Goal: Complete application form

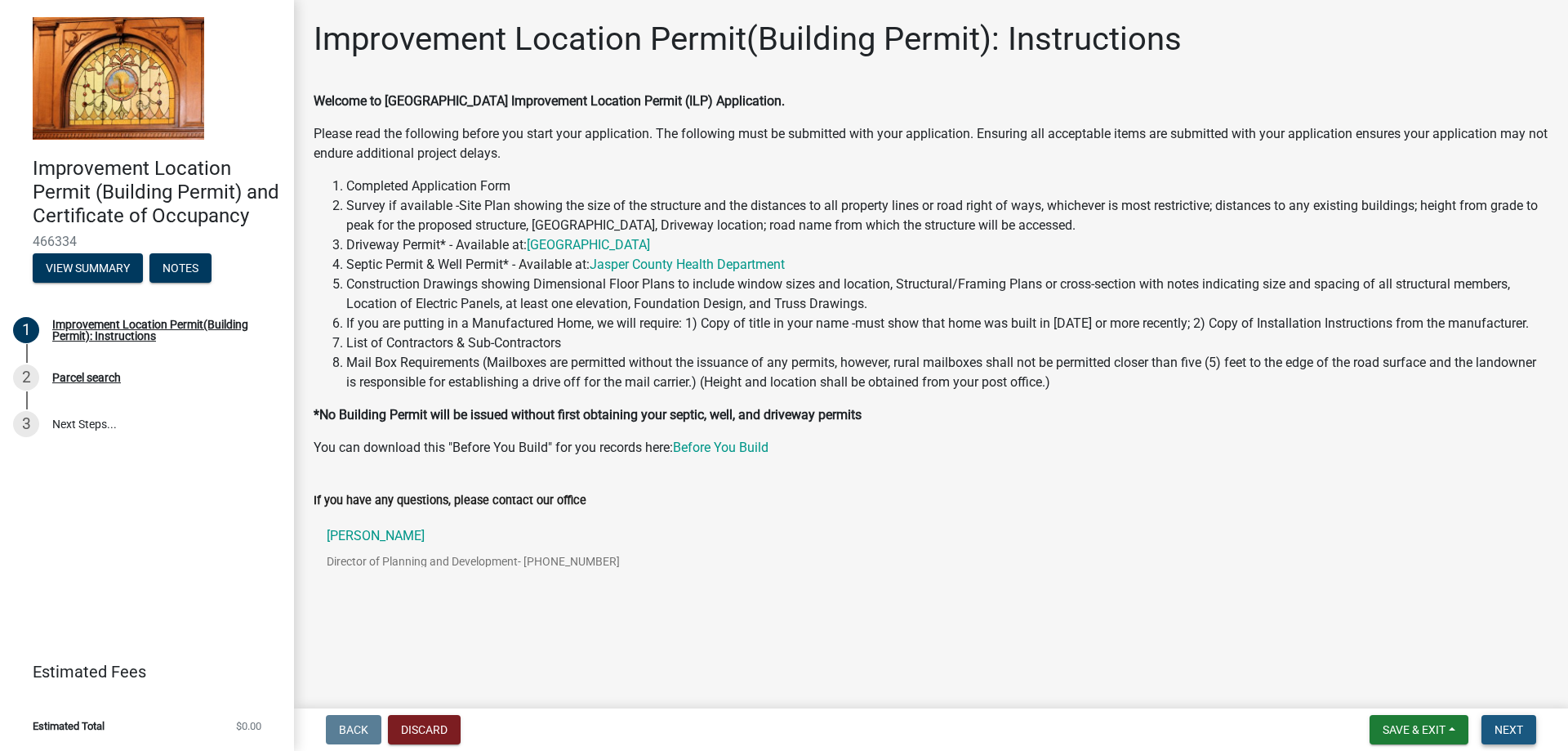
click at [1500, 724] on span "Next" at bounding box center [1509, 729] width 29 height 13
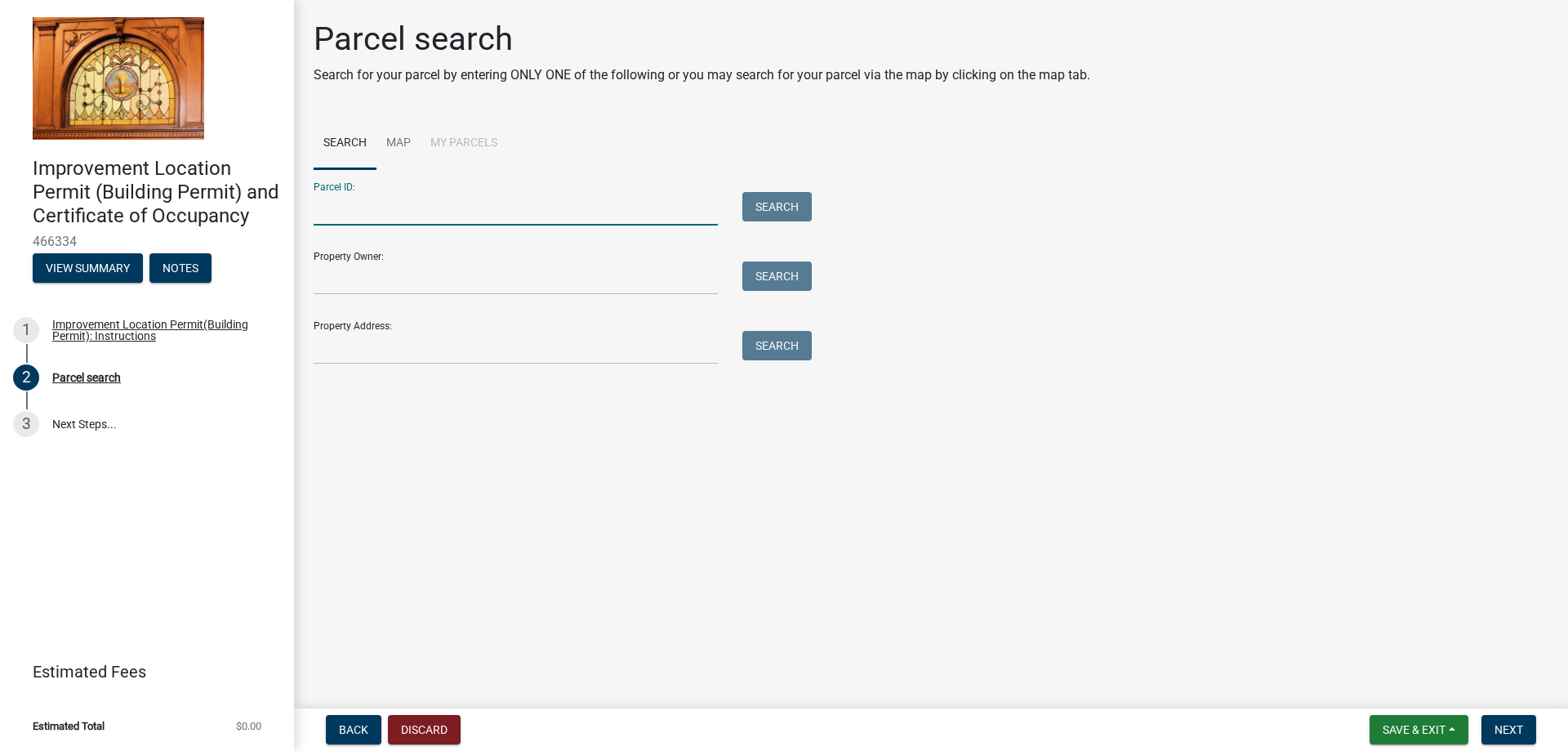
click at [434, 225] on input "Parcel ID:" at bounding box center [516, 209] width 404 height 34
click at [385, 295] on input "Property Owner:" at bounding box center [516, 278] width 404 height 34
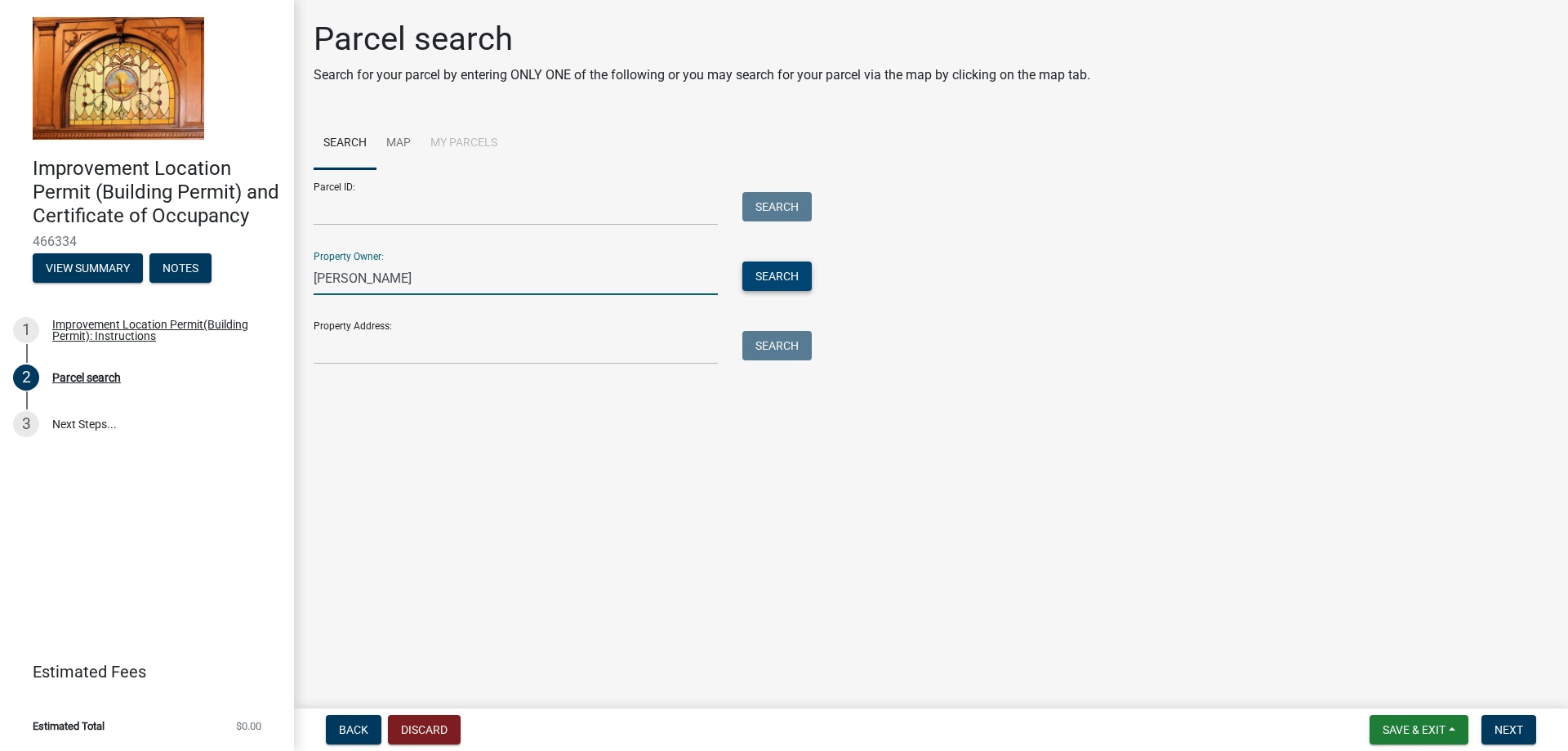
type input "[PERSON_NAME]"
click at [799, 291] on button "Search" at bounding box center [777, 276] width 70 height 30
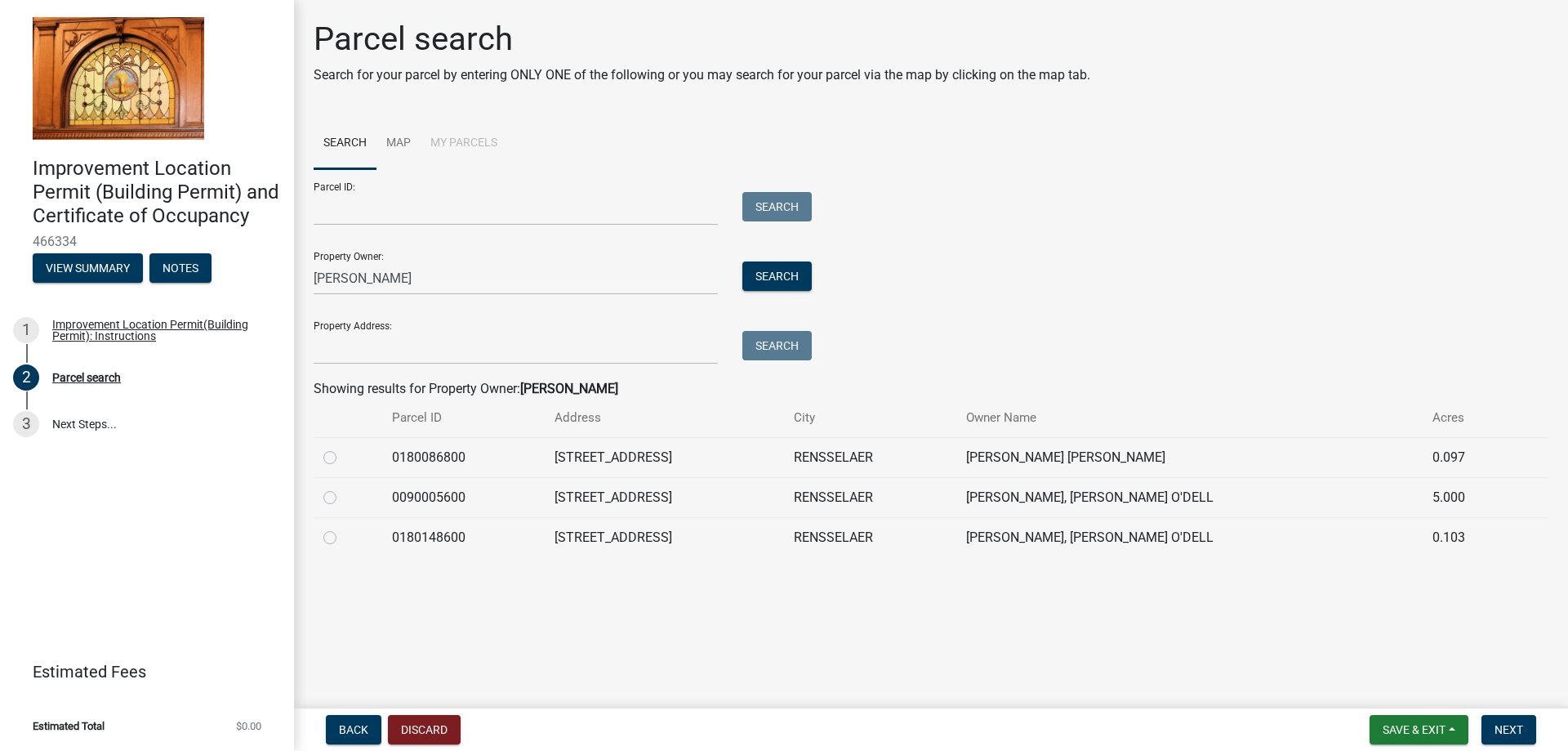
click at [343, 488] on label at bounding box center [343, 488] width 0 height 0
click at [343, 498] on input "radio" at bounding box center [348, 493] width 11 height 11
radio input "true"
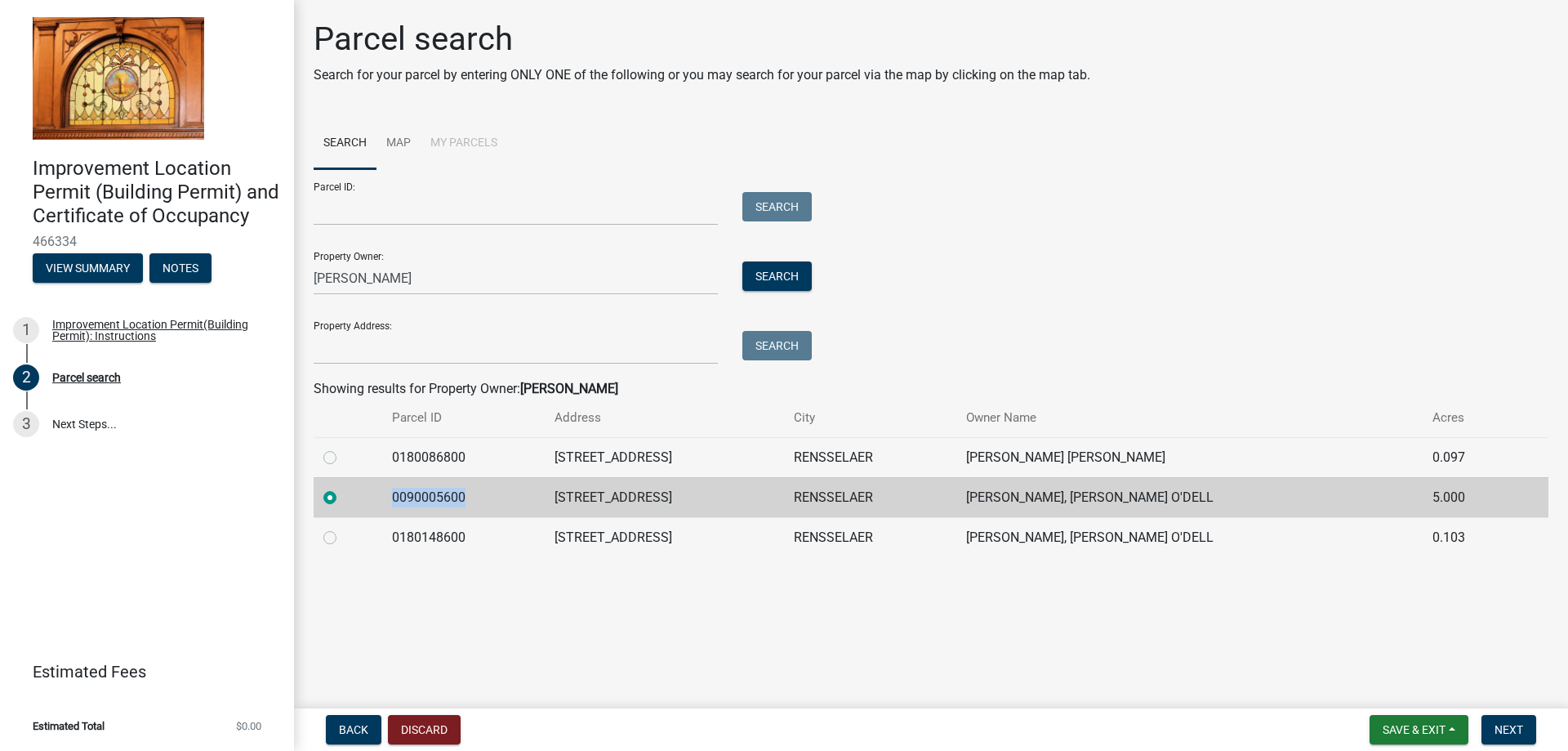
drag, startPoint x: 498, startPoint y: 558, endPoint x: 407, endPoint y: 554, distance: 91.1
click at [407, 517] on td "0090005600" at bounding box center [463, 497] width 162 height 40
copy td "0090005600"
click at [384, 225] on input "Parcel ID:" at bounding box center [516, 209] width 404 height 34
paste input "0090005600"
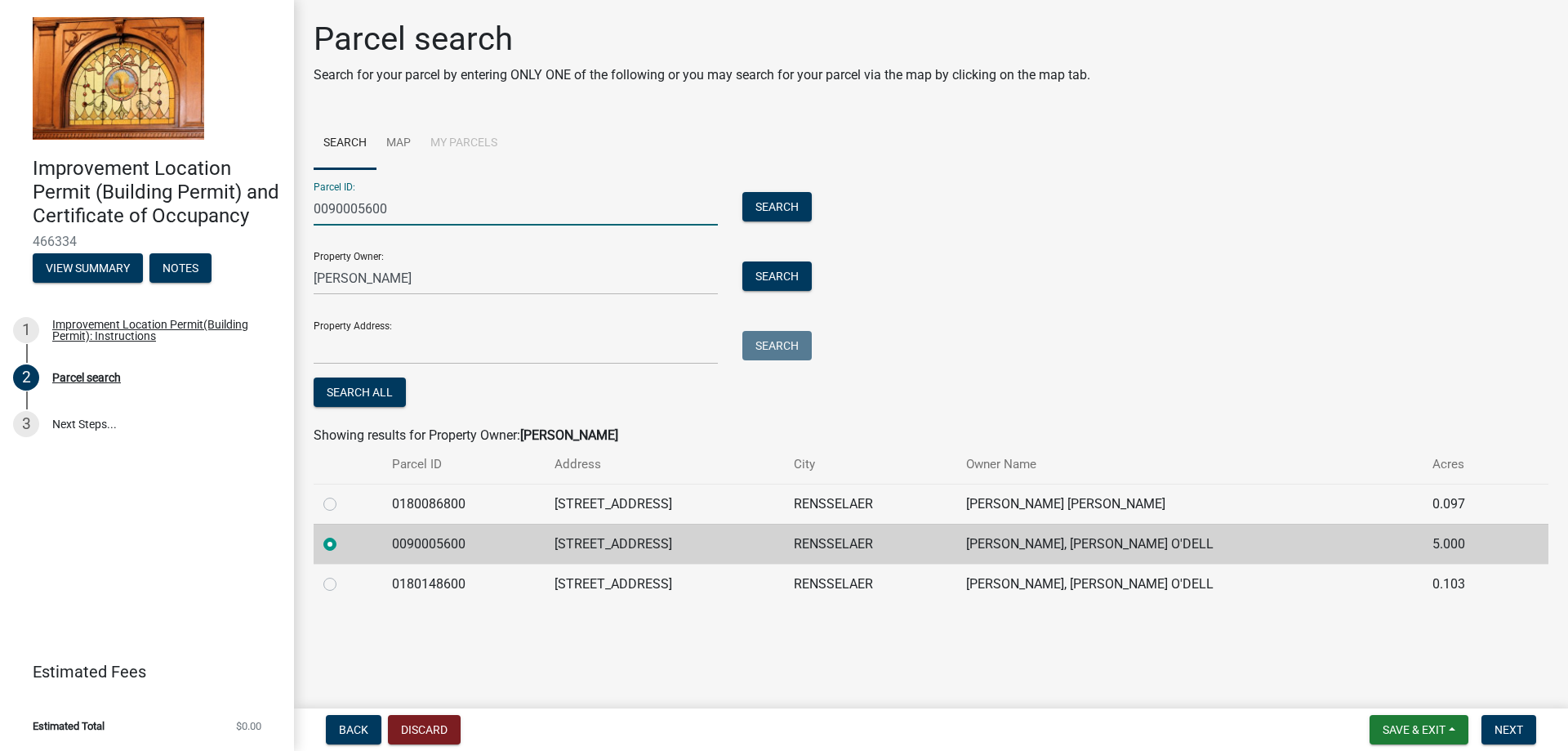
type input "0090005600"
click at [702, 564] on td "[STREET_ADDRESS]" at bounding box center [664, 544] width 239 height 40
drag, startPoint x: 702, startPoint y: 611, endPoint x: 595, endPoint y: 610, distance: 107.0
click at [595, 564] on td "[STREET_ADDRESS]" at bounding box center [664, 544] width 239 height 40
copy td "[STREET_ADDRESS]"
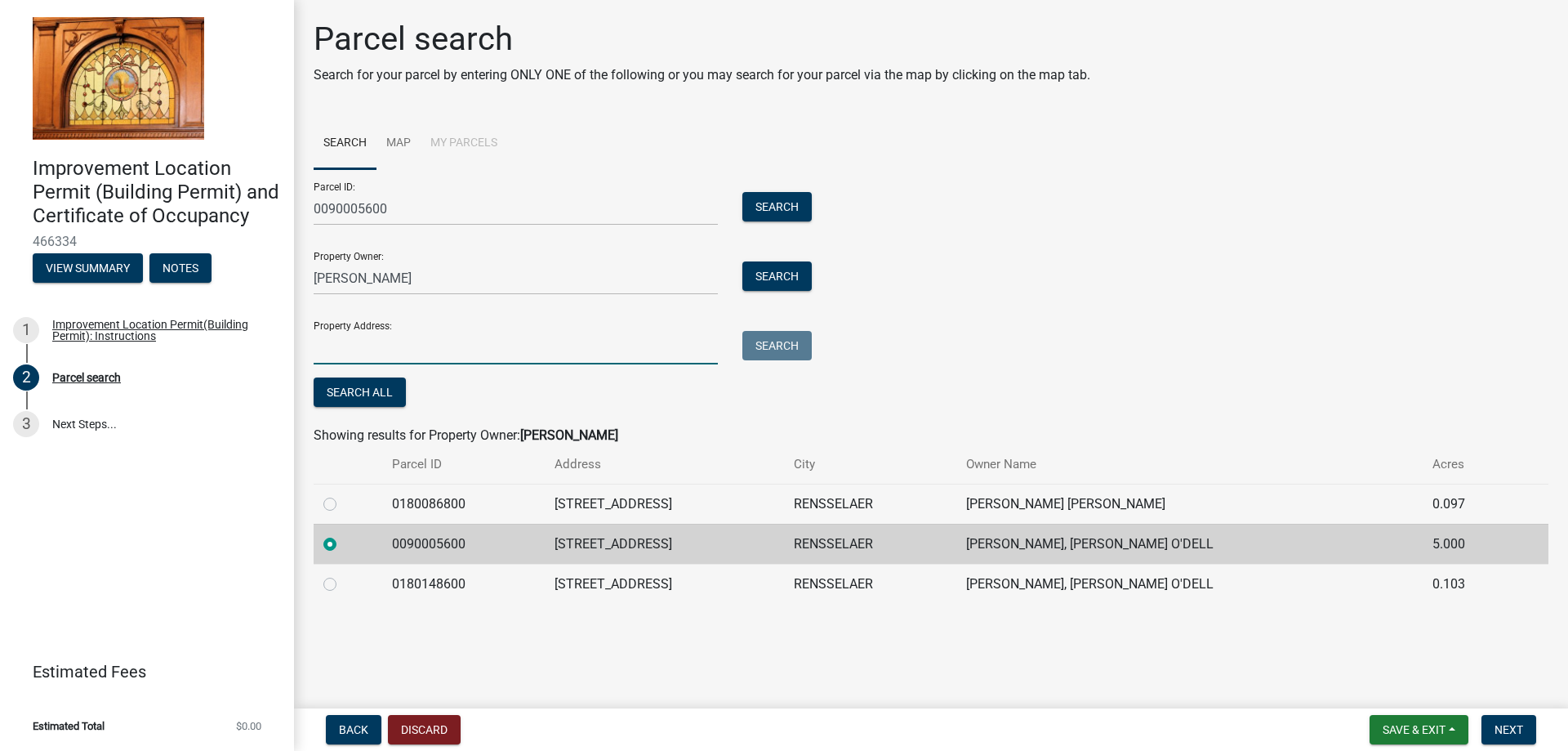
click at [509, 365] on input "Property Address:" at bounding box center [516, 348] width 404 height 34
paste input "[STREET_ADDRESS]"
type input "[STREET_ADDRESS]"
click at [1509, 728] on span "Next" at bounding box center [1509, 729] width 29 height 13
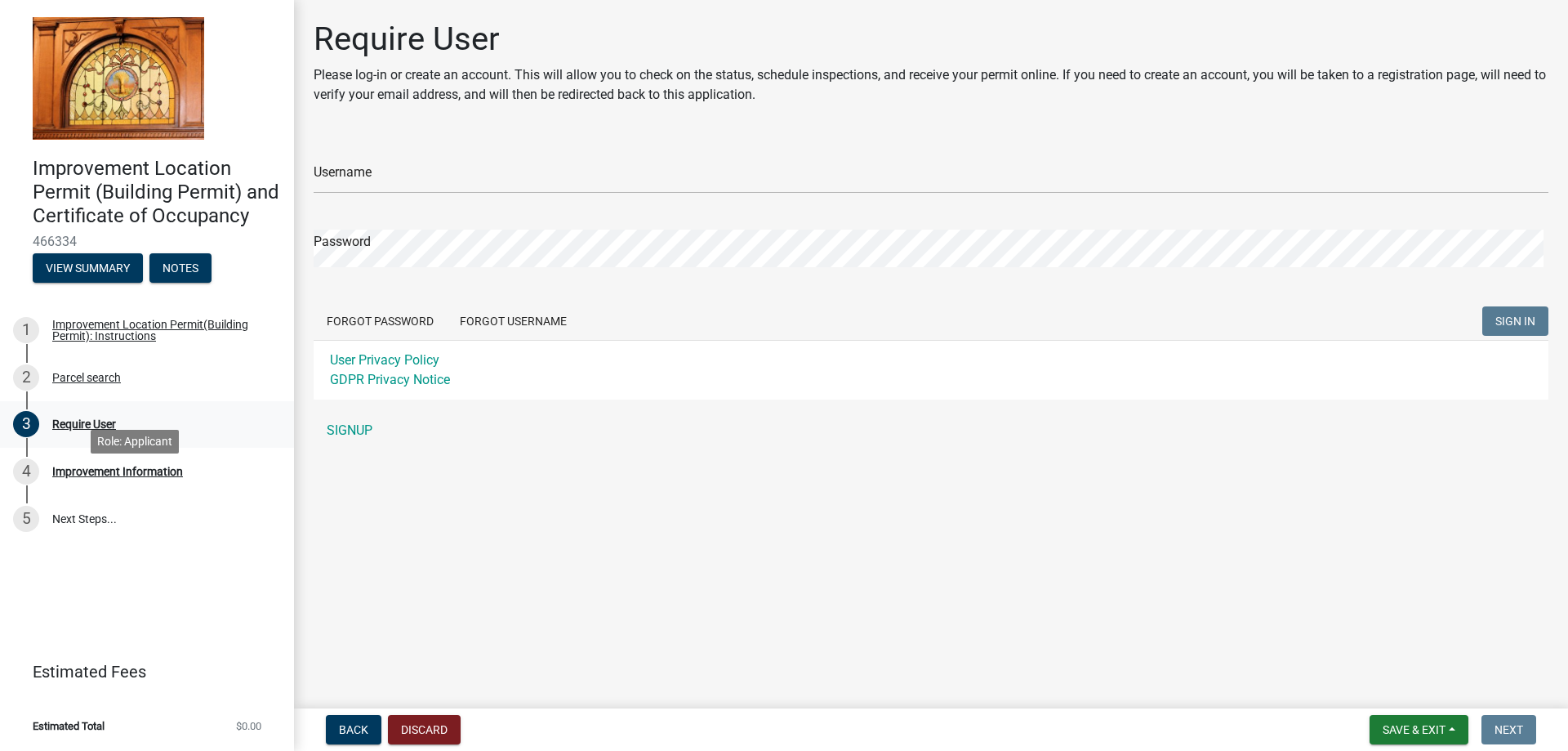
scroll to position [9, 0]
click at [101, 283] on button "View Summary" at bounding box center [88, 268] width 111 height 30
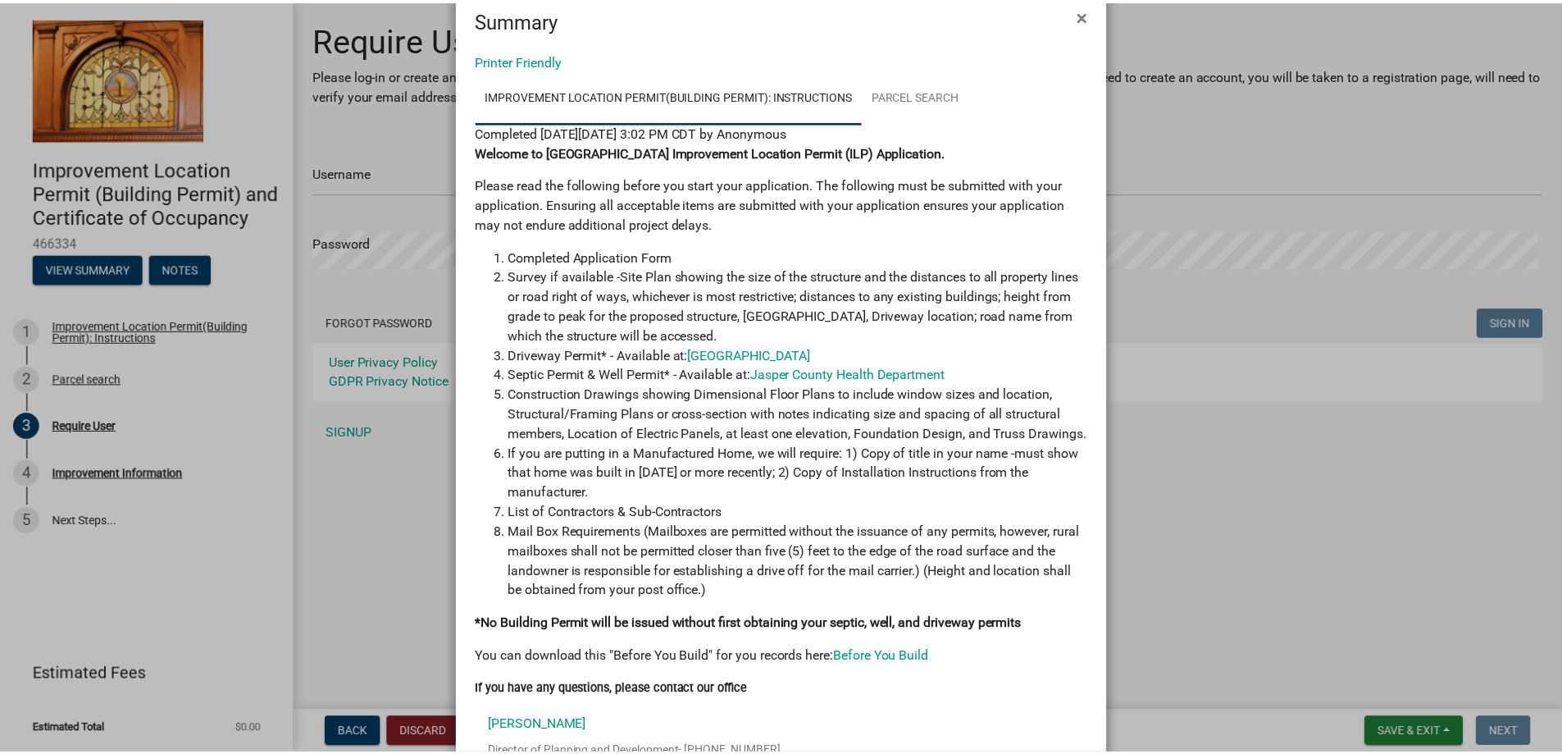
scroll to position [0, 0]
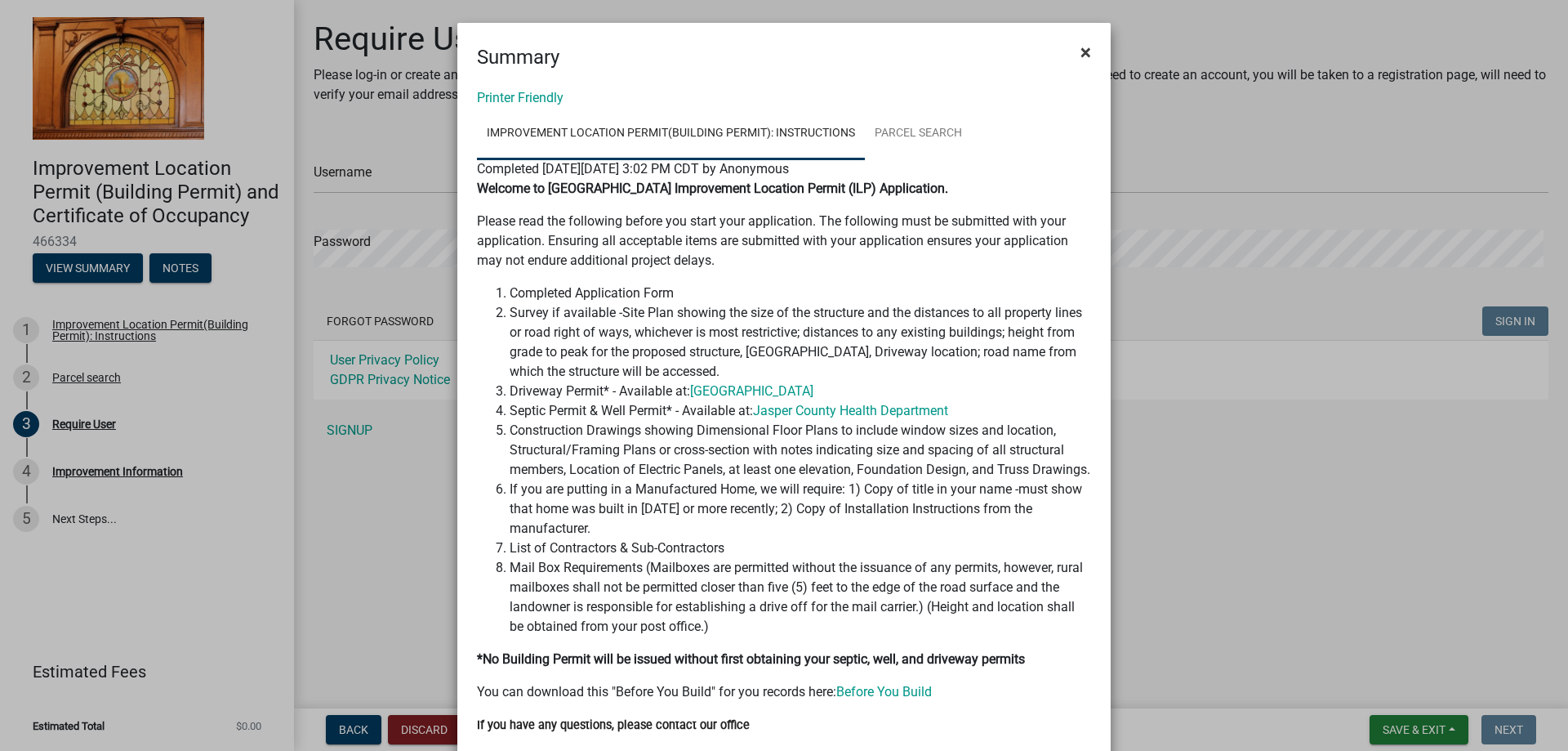
click at [1083, 55] on span "×" at bounding box center [1086, 52] width 11 height 23
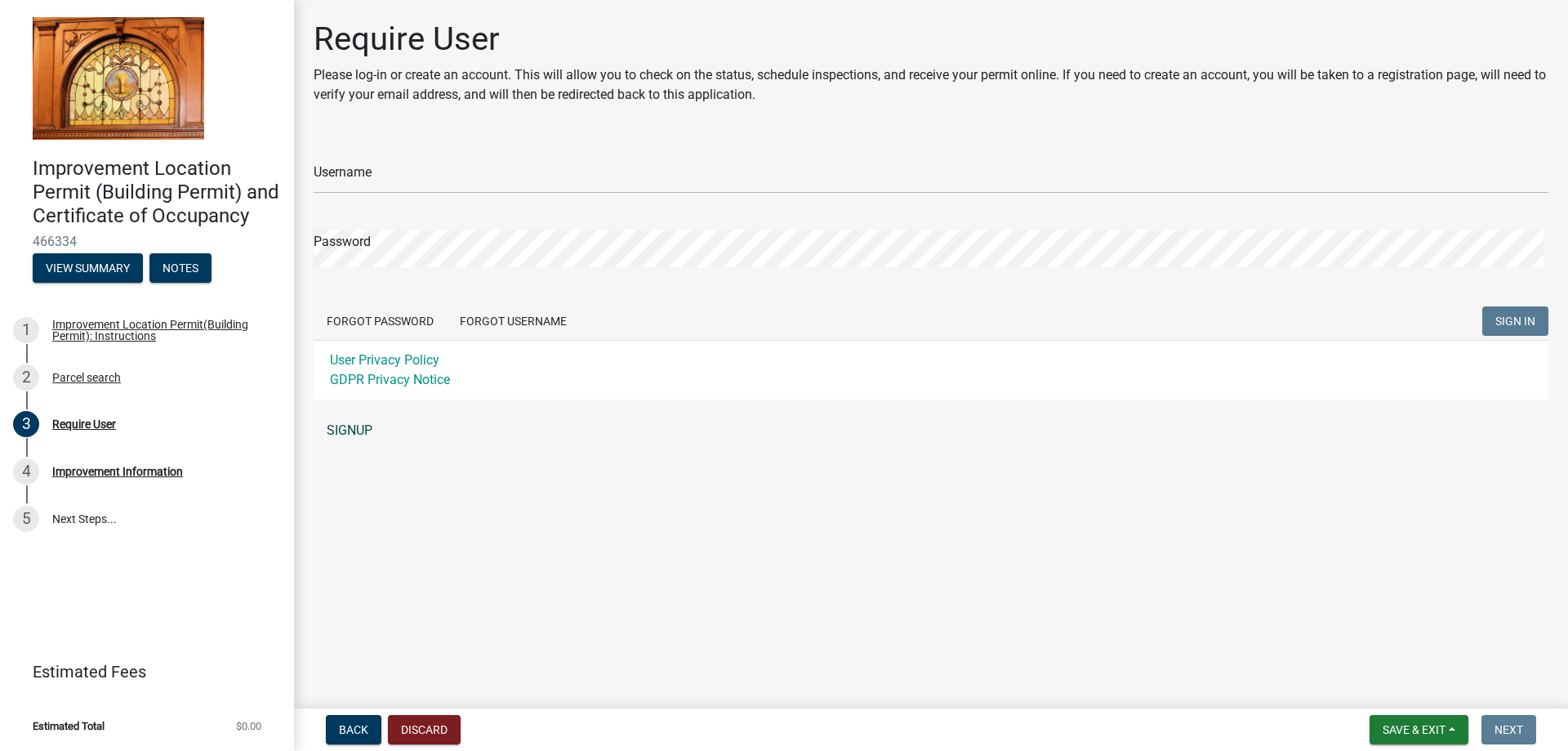
click at [364, 447] on link "SIGNUP" at bounding box center [931, 430] width 1235 height 33
